Goal: Information Seeking & Learning: Learn about a topic

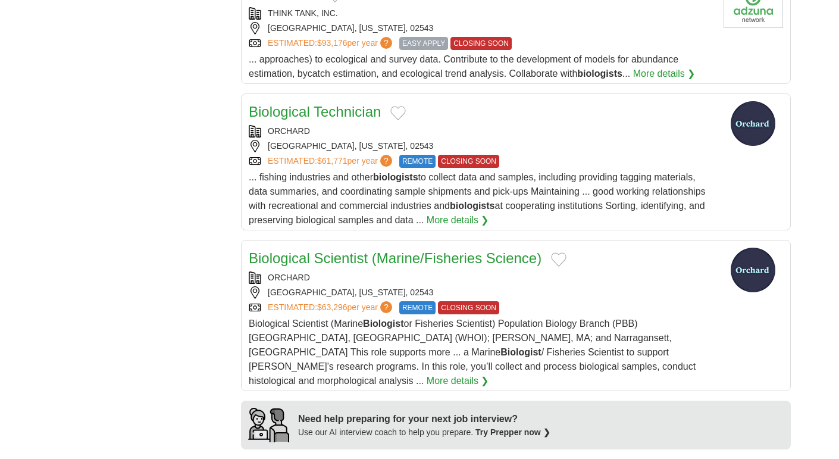
scroll to position [777, 0]
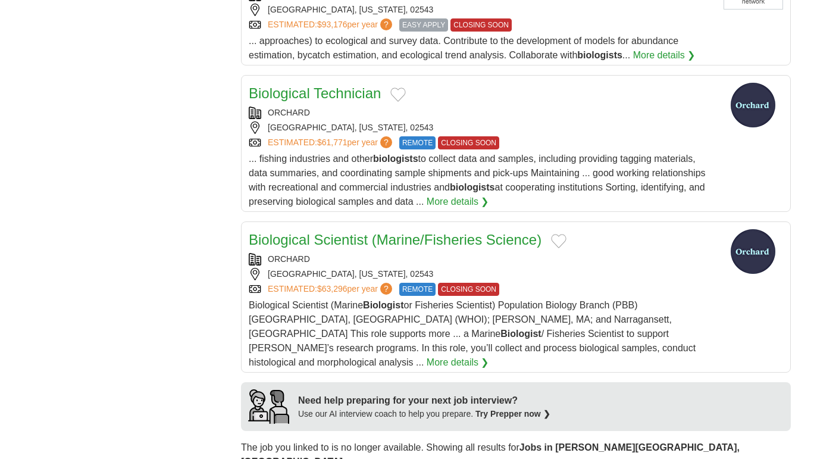
click at [308, 85] on link "Biological Technician" at bounding box center [315, 93] width 132 height 16
click at [437, 231] on link "Biological Scientist (Marine/Fisheries Science)" at bounding box center [395, 239] width 293 height 16
